Goal: Check status: Check status

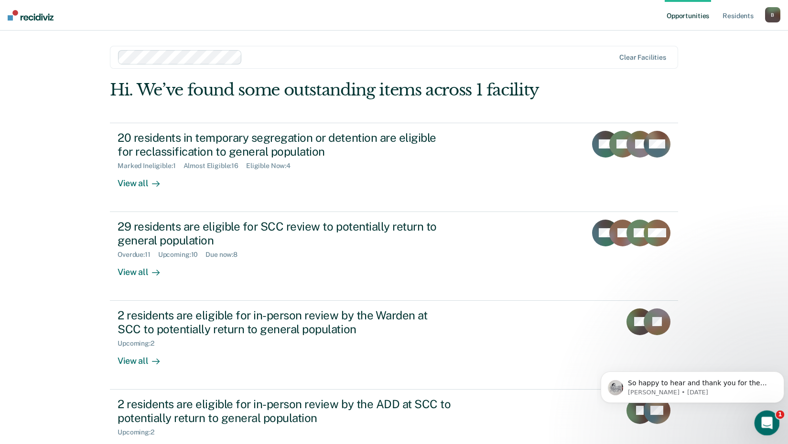
click at [767, 432] on div "Open Intercom Messenger" at bounding box center [766, 422] width 32 height 32
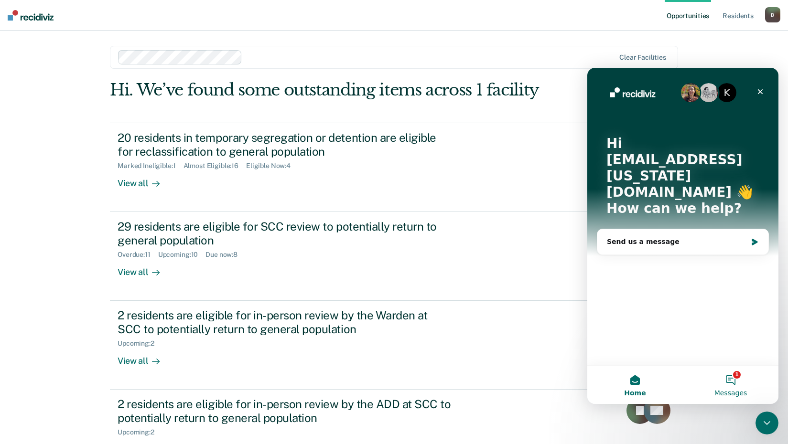
click at [740, 390] on span "Messages" at bounding box center [730, 393] width 33 height 7
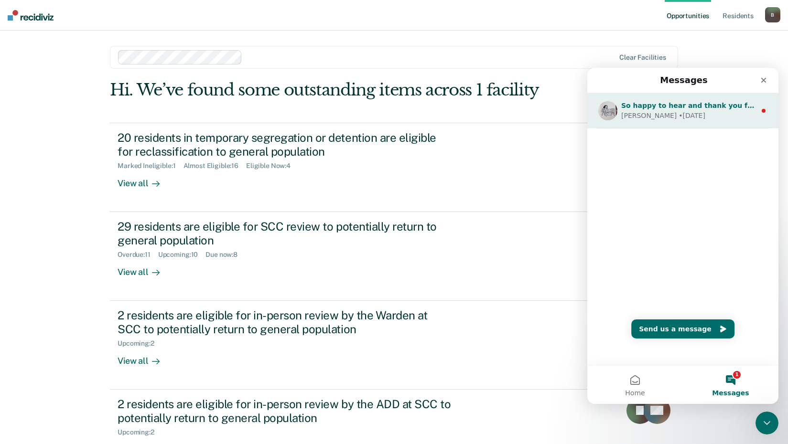
click at [680, 109] on span "So happy to hear and thank you for the kind words!" at bounding box center [719, 106] width 196 height 8
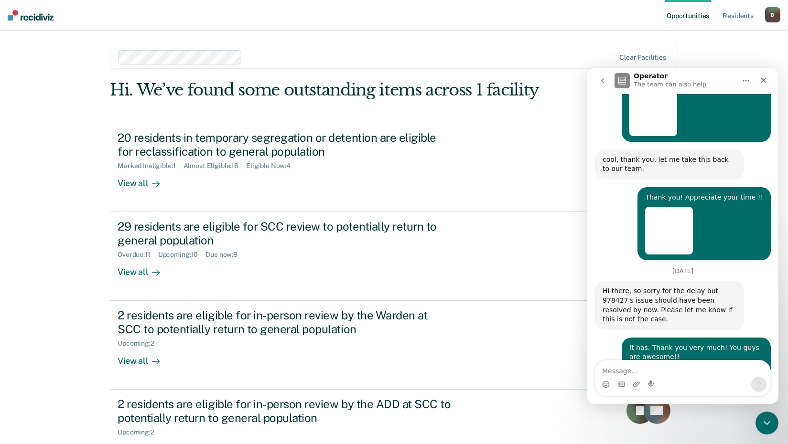
scroll to position [637, 0]
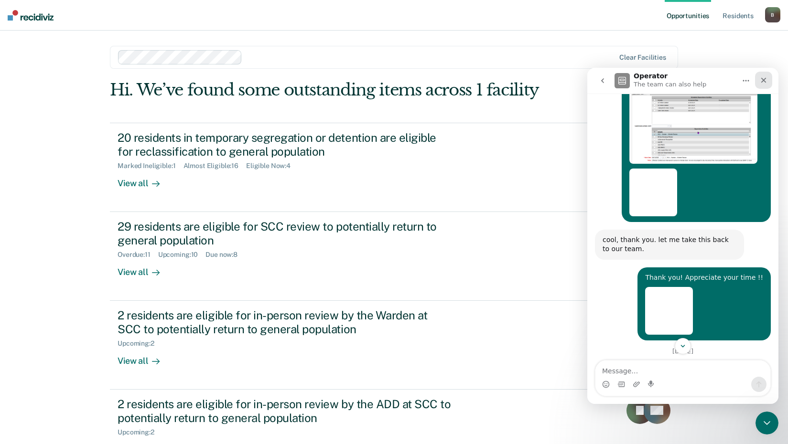
click at [763, 85] on div "Close" at bounding box center [763, 80] width 17 height 17
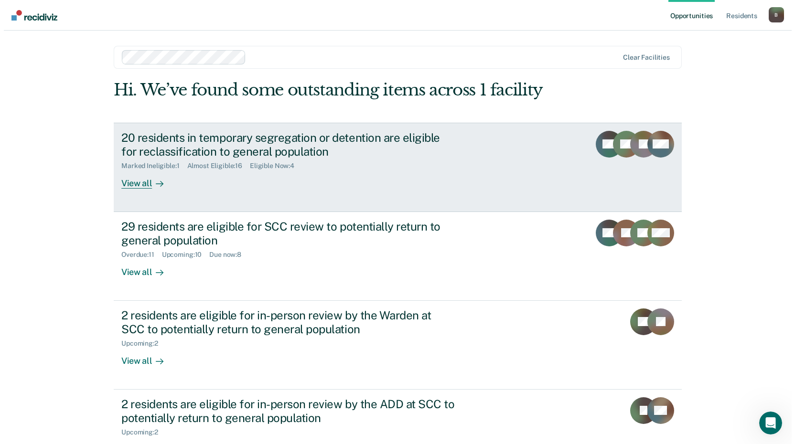
scroll to position [780, 0]
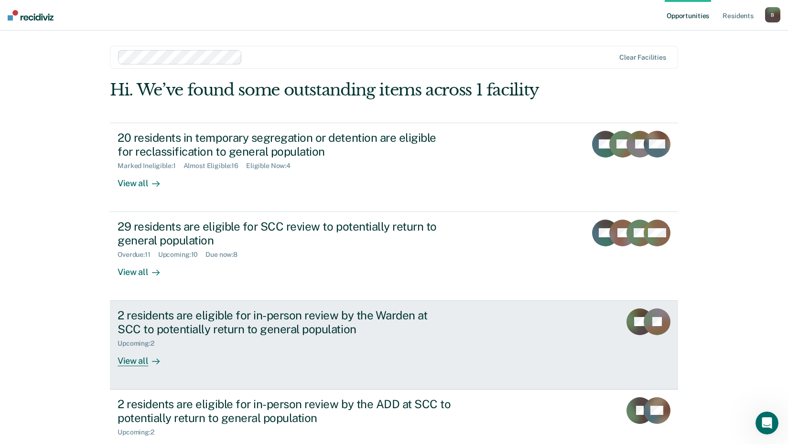
click at [388, 322] on div "2 residents are eligible for in-person review by the Warden at SCC to potential…" at bounding box center [285, 323] width 335 height 28
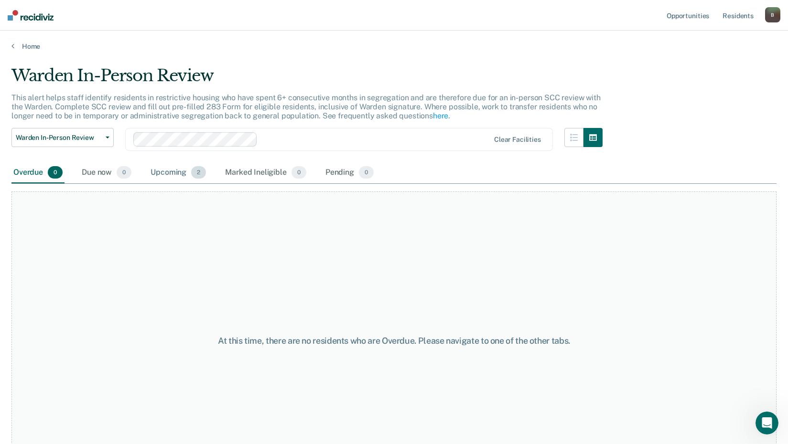
click at [179, 173] on div "Upcoming 2" at bounding box center [178, 172] width 59 height 21
